Goal: Task Accomplishment & Management: Use online tool/utility

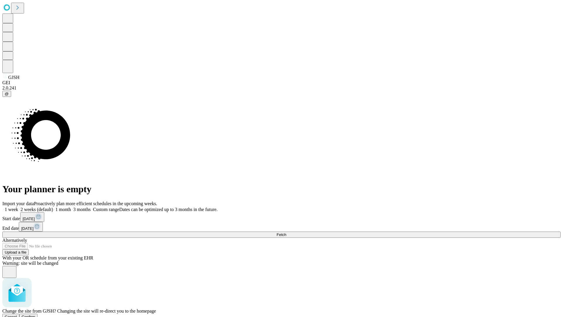
click at [36, 315] on span "Confirm" at bounding box center [29, 317] width 14 height 4
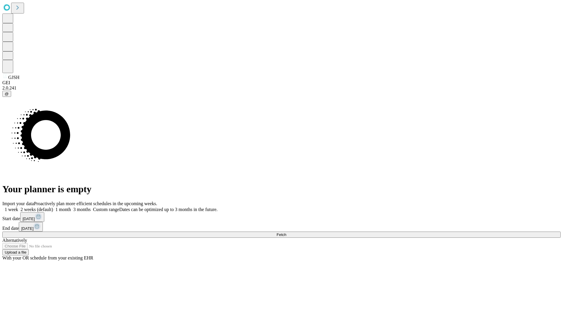
click at [71, 207] on label "1 month" at bounding box center [62, 209] width 18 height 5
click at [286, 232] on span "Fetch" at bounding box center [282, 234] width 10 height 4
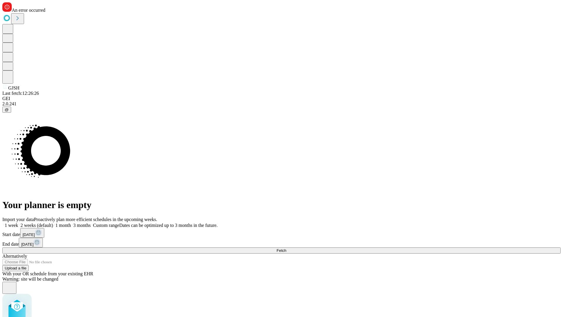
click at [71, 223] on label "1 month" at bounding box center [62, 225] width 18 height 5
click at [286, 248] on span "Fetch" at bounding box center [282, 250] width 10 height 4
click at [71, 223] on label "1 month" at bounding box center [62, 225] width 18 height 5
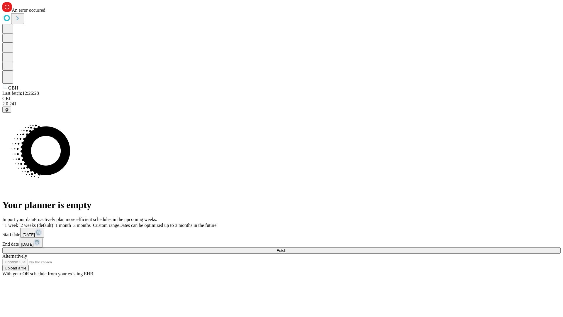
click at [286, 248] on span "Fetch" at bounding box center [282, 250] width 10 height 4
click at [71, 223] on label "1 month" at bounding box center [62, 225] width 18 height 5
click at [286, 248] on span "Fetch" at bounding box center [282, 250] width 10 height 4
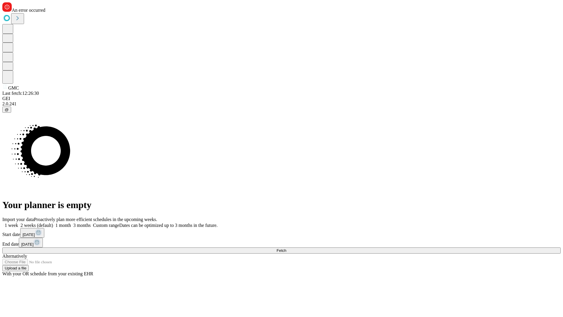
click at [71, 223] on label "1 month" at bounding box center [62, 225] width 18 height 5
click at [286, 248] on span "Fetch" at bounding box center [282, 250] width 10 height 4
click at [71, 223] on label "1 month" at bounding box center [62, 225] width 18 height 5
click at [286, 248] on span "Fetch" at bounding box center [282, 250] width 10 height 4
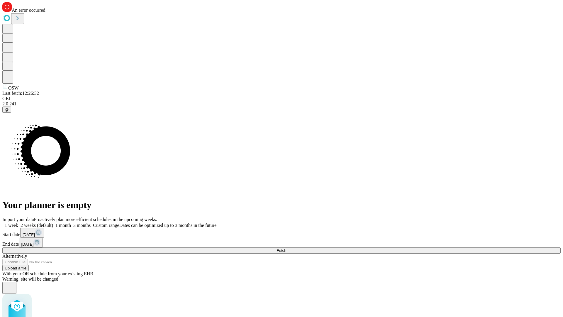
click at [71, 223] on label "1 month" at bounding box center [62, 225] width 18 height 5
click at [286, 248] on span "Fetch" at bounding box center [282, 250] width 10 height 4
click at [71, 223] on label "1 month" at bounding box center [62, 225] width 18 height 5
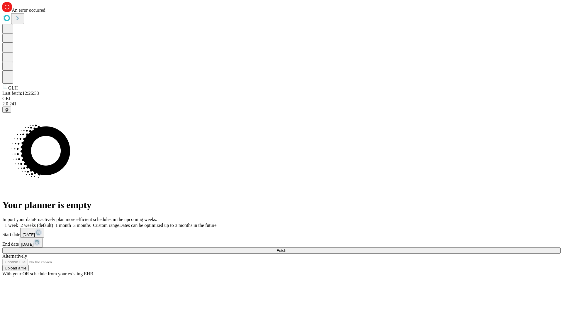
click at [286, 248] on span "Fetch" at bounding box center [282, 250] width 10 height 4
click at [71, 223] on label "1 month" at bounding box center [62, 225] width 18 height 5
click at [286, 248] on span "Fetch" at bounding box center [282, 250] width 10 height 4
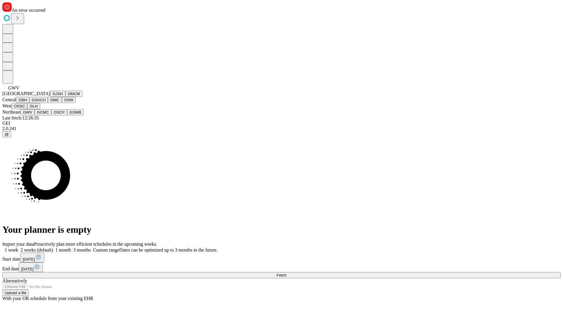
click at [45, 115] on button "GCMC" at bounding box center [43, 112] width 17 height 6
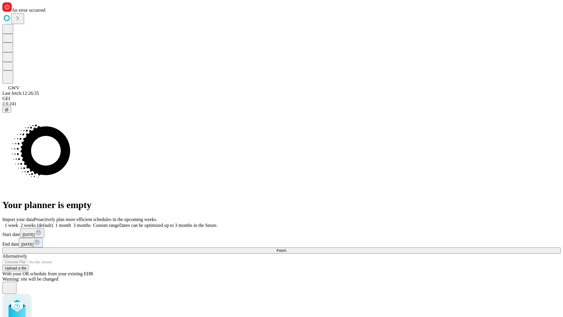
click at [71, 223] on label "1 month" at bounding box center [62, 225] width 18 height 5
click at [286, 248] on span "Fetch" at bounding box center [282, 250] width 10 height 4
click at [71, 223] on label "1 month" at bounding box center [62, 225] width 18 height 5
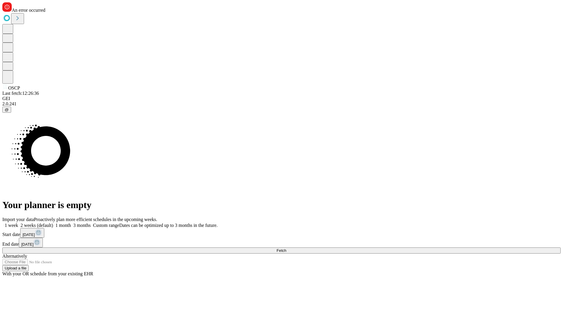
click at [286, 248] on span "Fetch" at bounding box center [282, 250] width 10 height 4
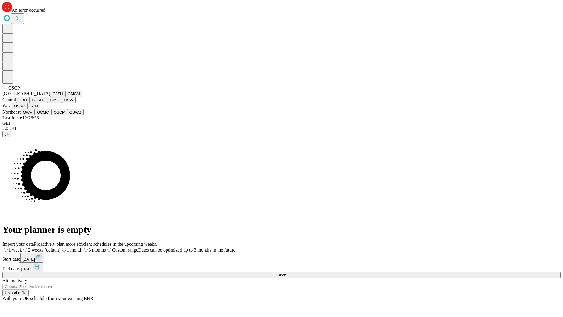
click at [67, 115] on button "GSWB" at bounding box center [75, 112] width 17 height 6
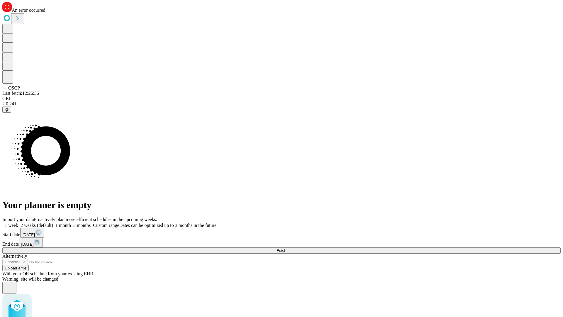
click at [71, 223] on label "1 month" at bounding box center [62, 225] width 18 height 5
click at [286, 248] on span "Fetch" at bounding box center [282, 250] width 10 height 4
